Goal: Transaction & Acquisition: Subscribe to service/newsletter

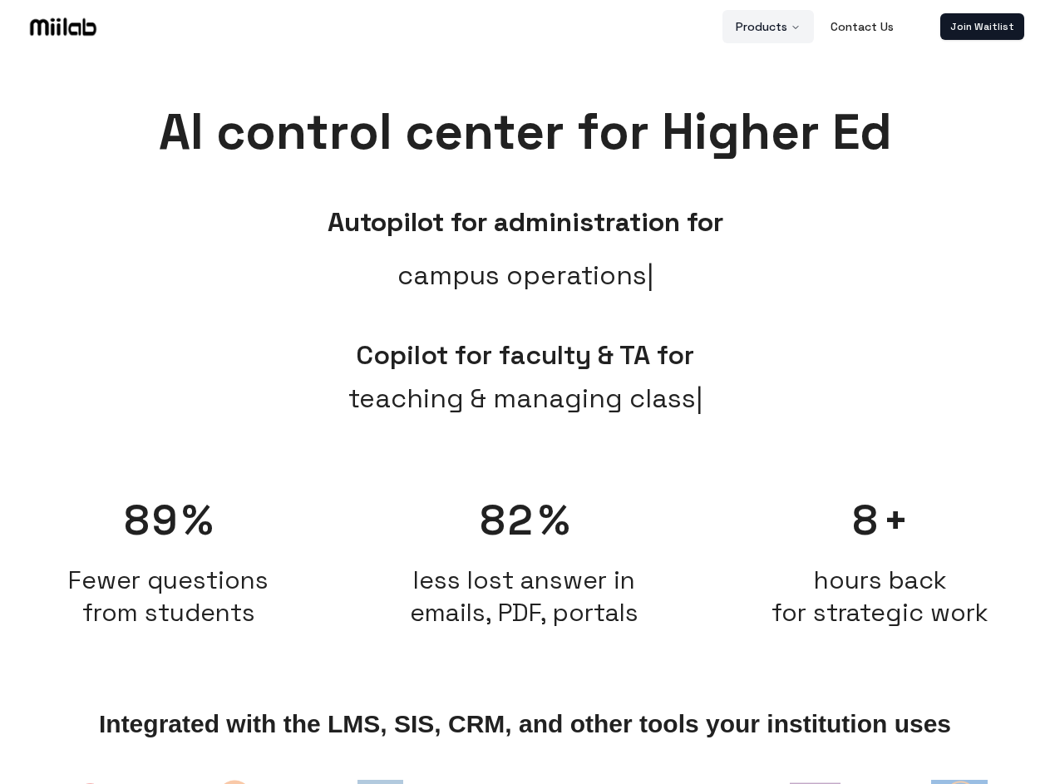
click at [769, 27] on button "Products" at bounding box center [767, 26] width 91 height 33
click at [982, 27] on link "Join Waitlist" at bounding box center [982, 26] width 84 height 27
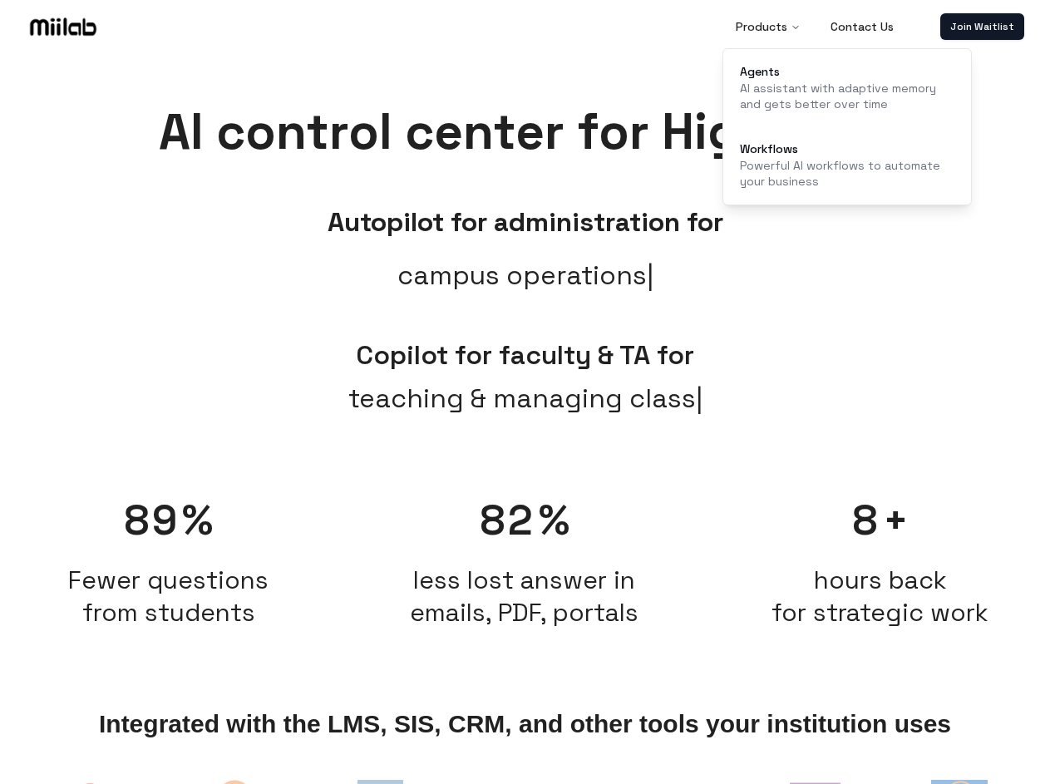
click at [525, 416] on span "teaching & managing class" at bounding box center [525, 398] width 354 height 40
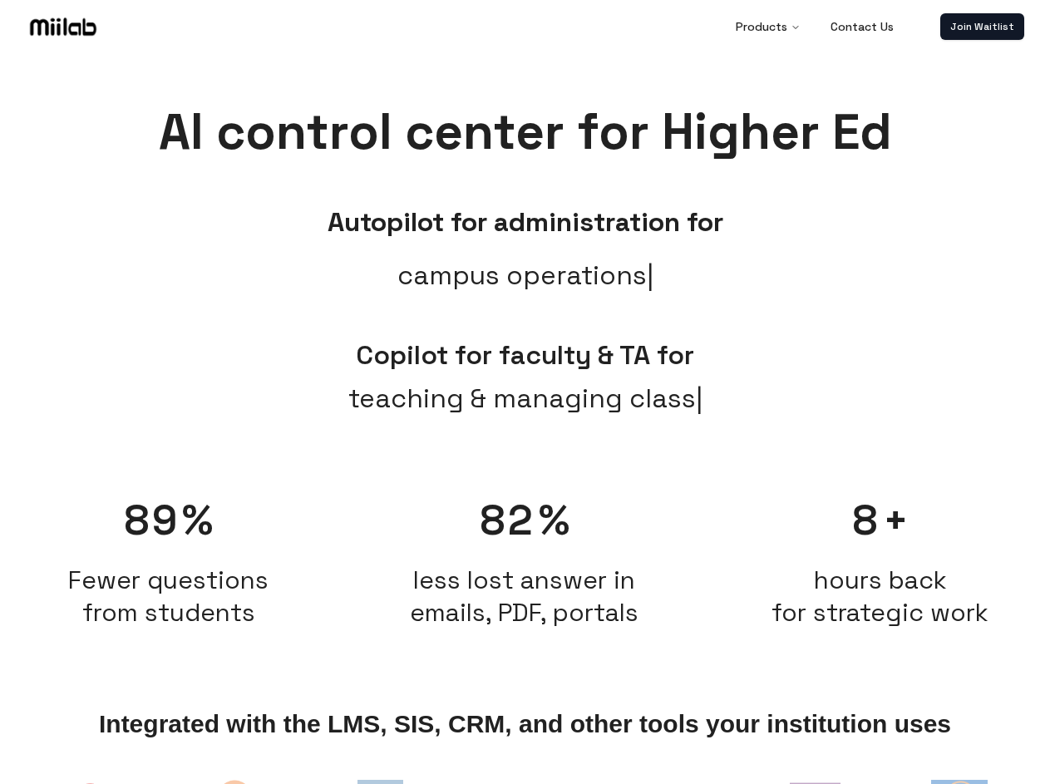
click at [169, 564] on span "Fewer questions from students" at bounding box center [168, 596] width 339 height 65
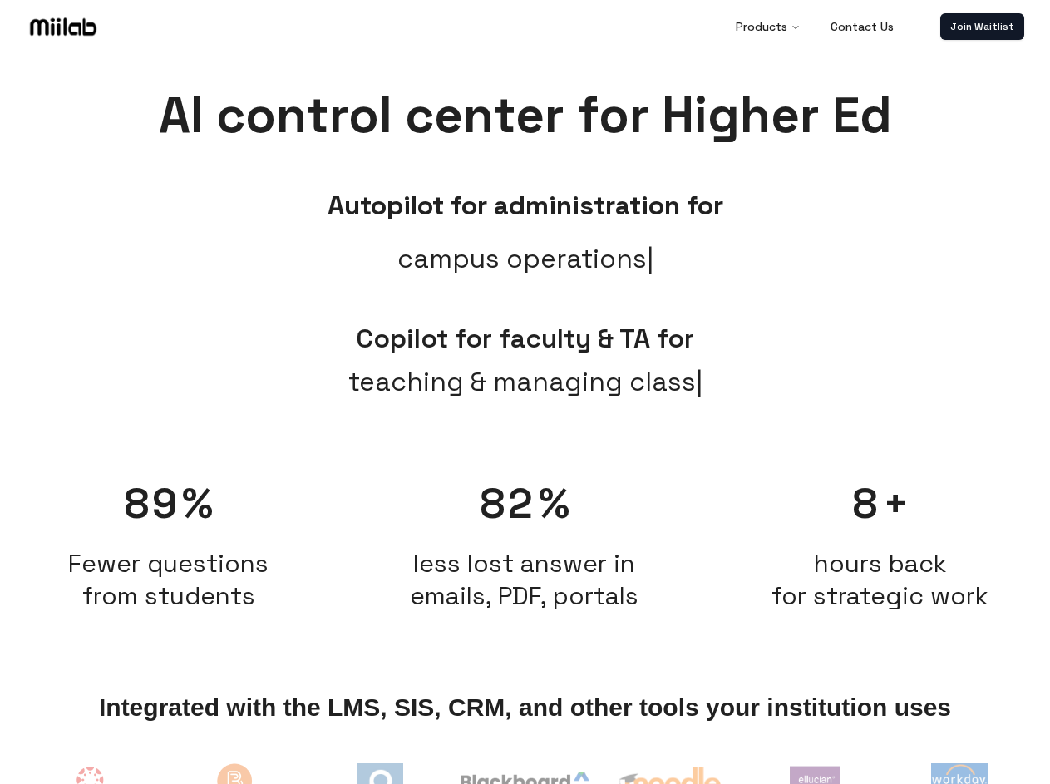
click at [525, 553] on h2 "less lost answer in emails, PDF, portals" at bounding box center [524, 579] width 339 height 65
click at [880, 553] on span "hours back for strategic work" at bounding box center [879, 579] width 217 height 65
click at [91, 780] on img at bounding box center [90, 789] width 69 height 69
click at [235, 780] on img at bounding box center [235, 790] width 78 height 71
click at [380, 780] on img at bounding box center [380, 786] width 46 height 46
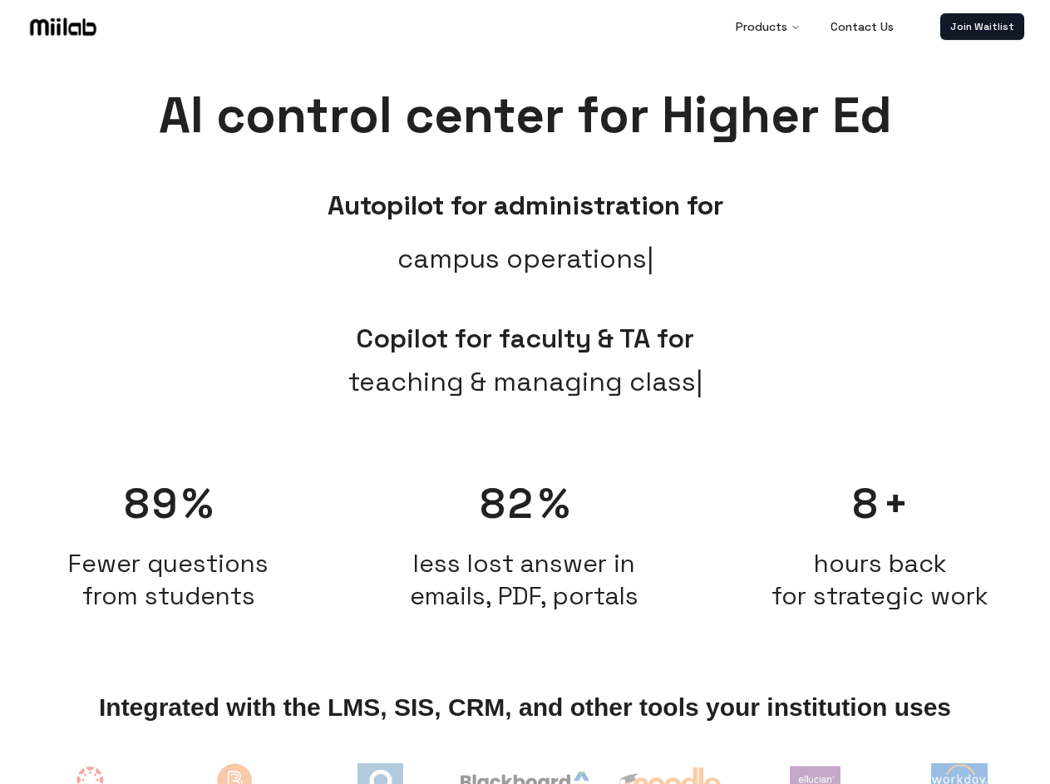
click at [525, 780] on img at bounding box center [525, 786] width 128 height 30
